Goal: Task Accomplishment & Management: Manage account settings

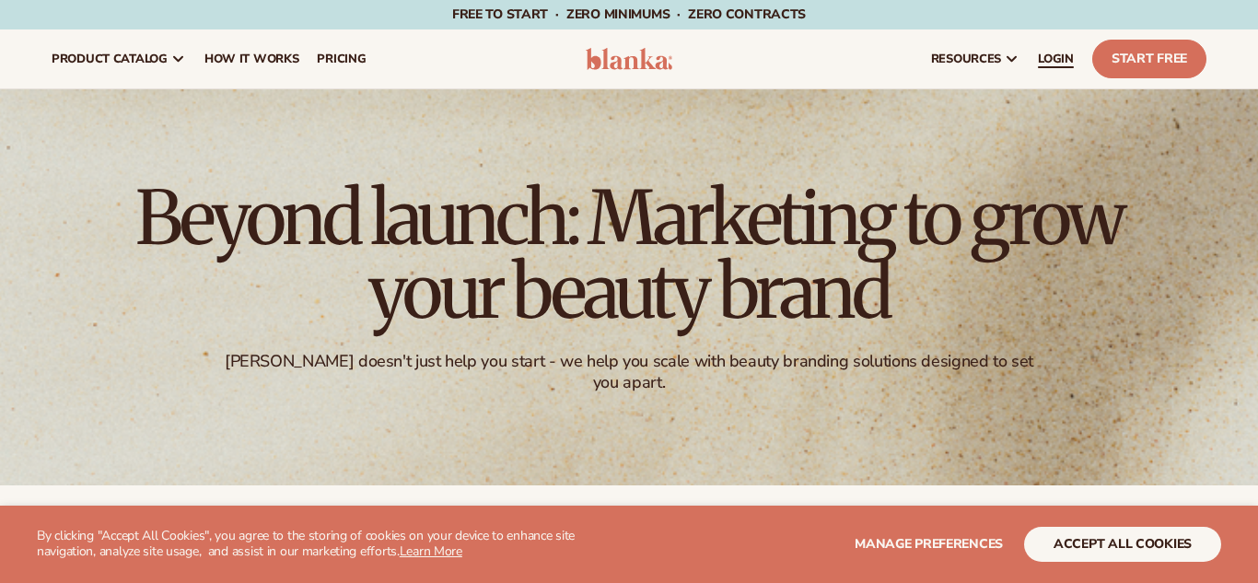
click at [1049, 56] on span "LOGIN" at bounding box center [1056, 59] width 36 height 15
click at [1050, 57] on span "LOGIN" at bounding box center [1056, 59] width 36 height 15
click at [1059, 65] on span "LOGIN" at bounding box center [1056, 59] width 36 height 15
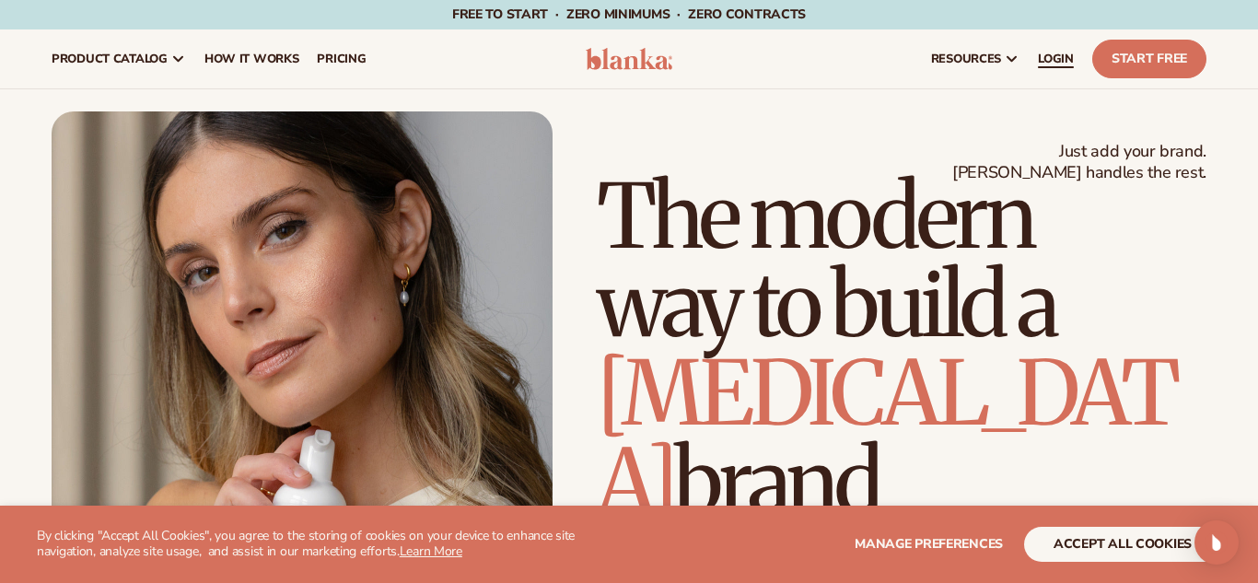
click at [1053, 54] on span "LOGIN" at bounding box center [1056, 59] width 36 height 15
click at [1061, 62] on span "LOGIN" at bounding box center [1056, 59] width 36 height 15
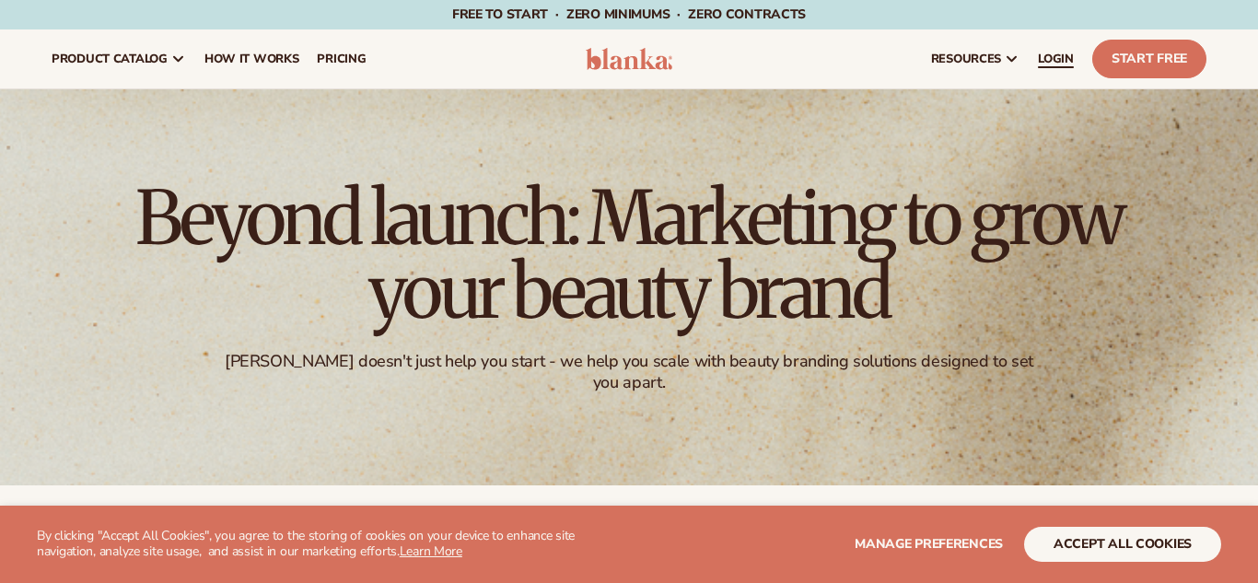
click at [1031, 57] on link "LOGIN" at bounding box center [1056, 58] width 54 height 59
click at [1052, 65] on span "LOGIN" at bounding box center [1056, 59] width 36 height 15
